Goal: Information Seeking & Learning: Stay updated

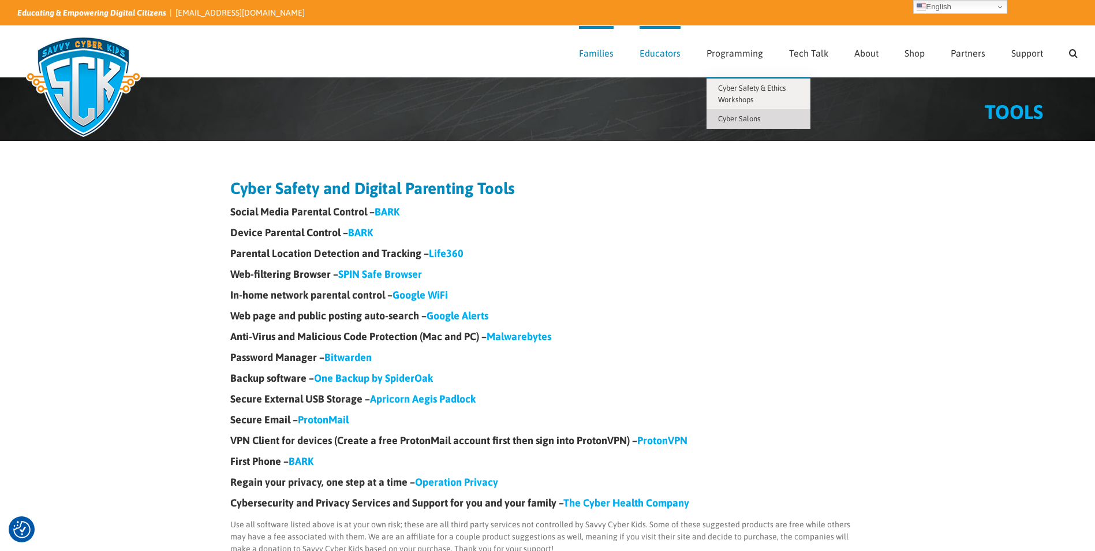
click at [742, 119] on span "Cyber Salons" at bounding box center [739, 118] width 42 height 9
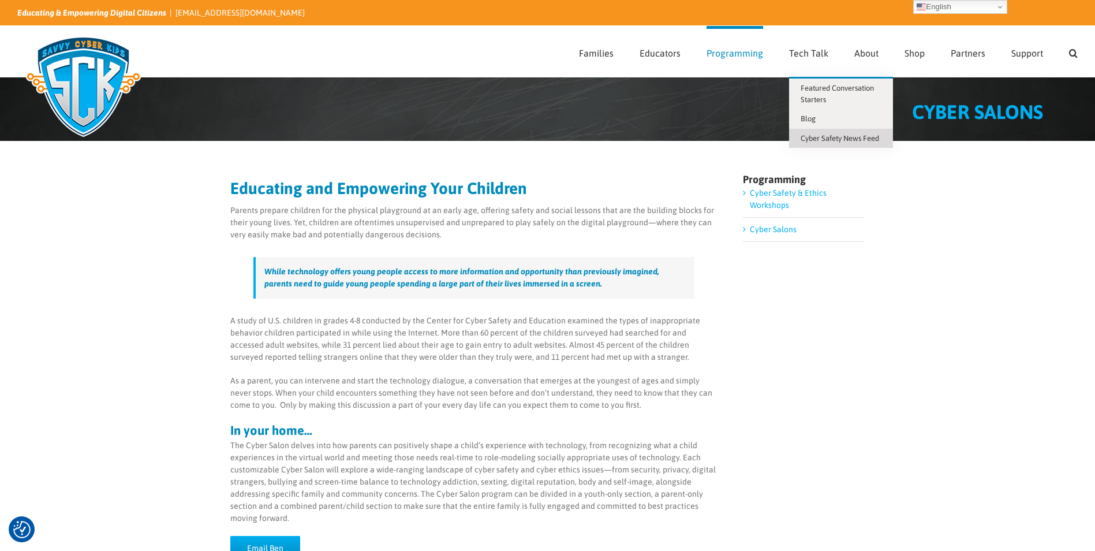
click at [815, 137] on span "Cyber Safety News Feed" at bounding box center [839, 138] width 78 height 9
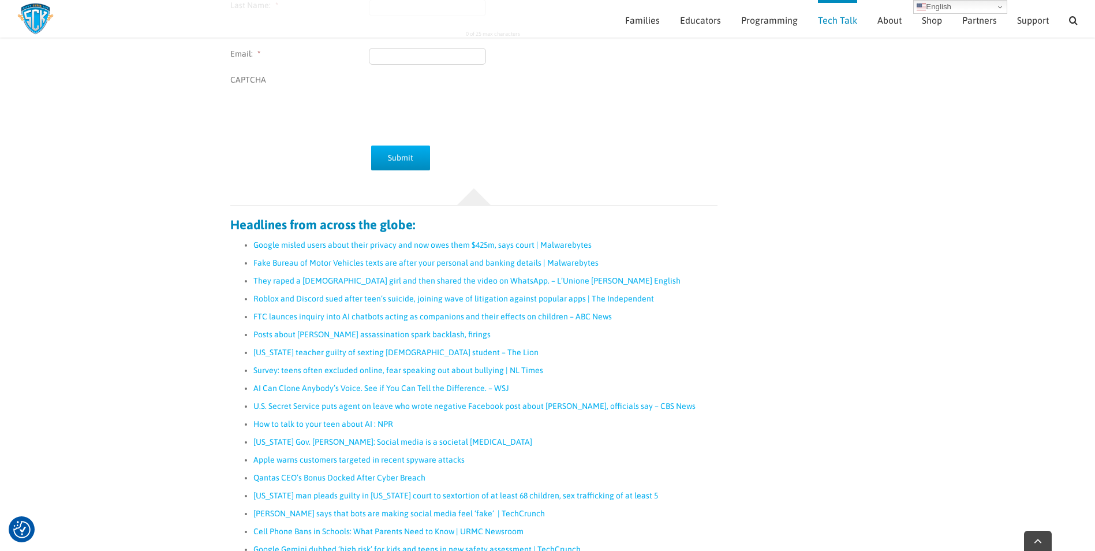
scroll to position [338, 0]
